Goal: Check status: Check status

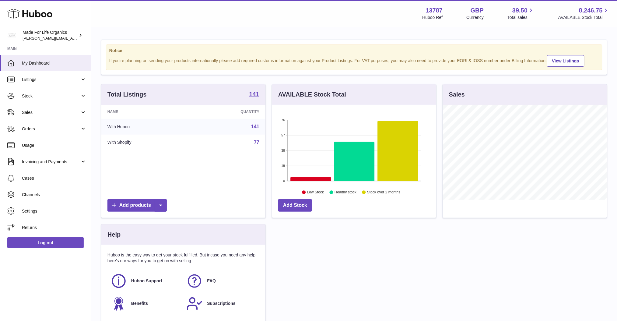
scroll to position [95, 164]
click at [62, 127] on span "Orders" at bounding box center [51, 129] width 58 height 6
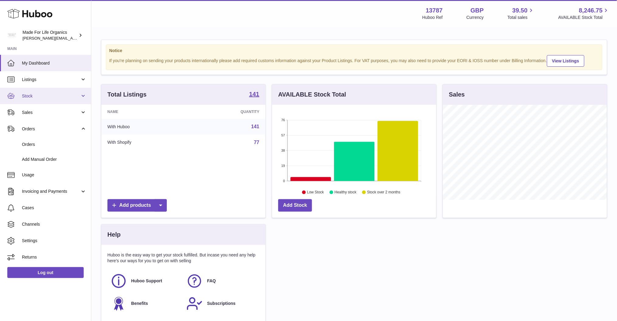
click at [69, 102] on link "Stock" at bounding box center [45, 96] width 91 height 16
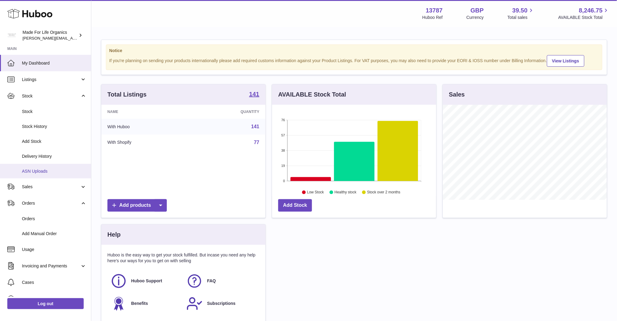
click at [40, 169] on span "ASN Uploads" at bounding box center [54, 171] width 65 height 6
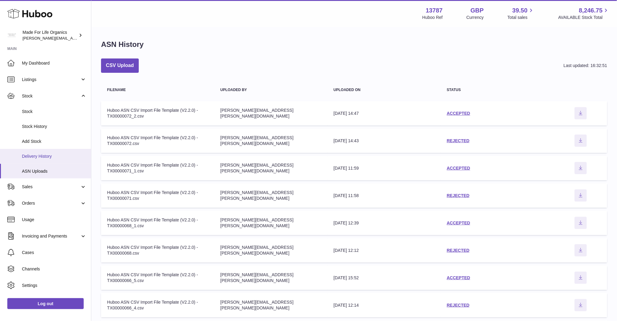
click at [38, 161] on link "Delivery History" at bounding box center [45, 156] width 91 height 15
click at [38, 157] on span "Delivery History" at bounding box center [54, 157] width 65 height 6
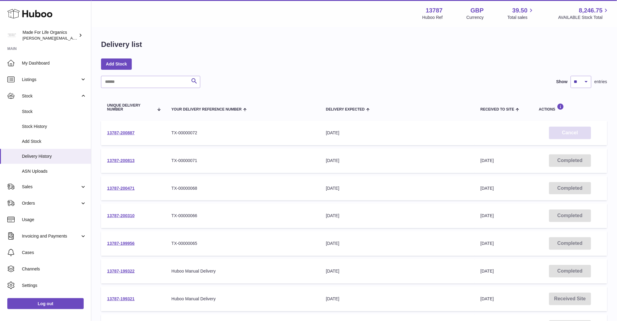
click at [573, 134] on button "Cancel" at bounding box center [571, 133] width 42 height 12
